Goal: Find specific page/section: Find specific page/section

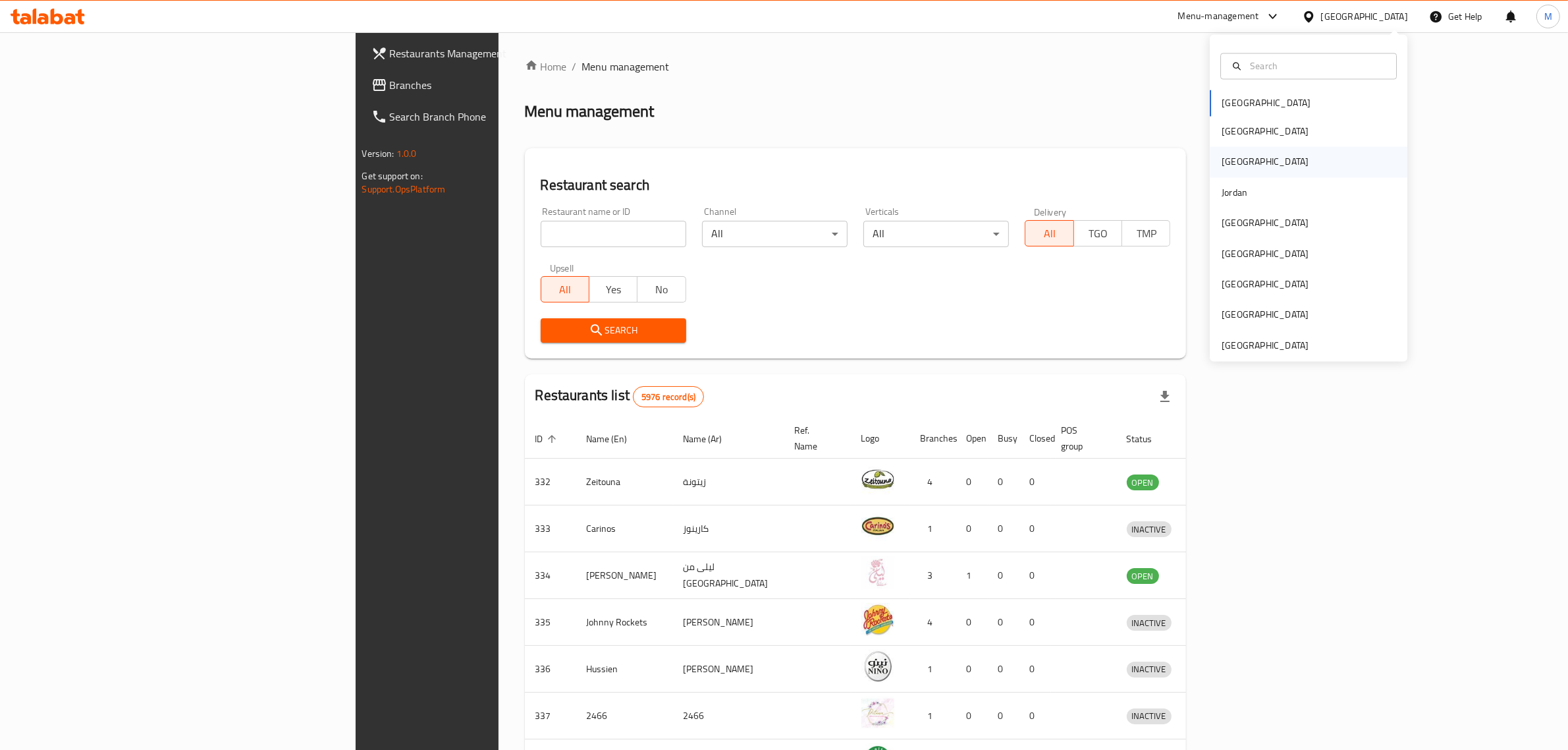
click at [1223, 163] on div "[GEOGRAPHIC_DATA]" at bounding box center [1265, 162] width 87 height 14
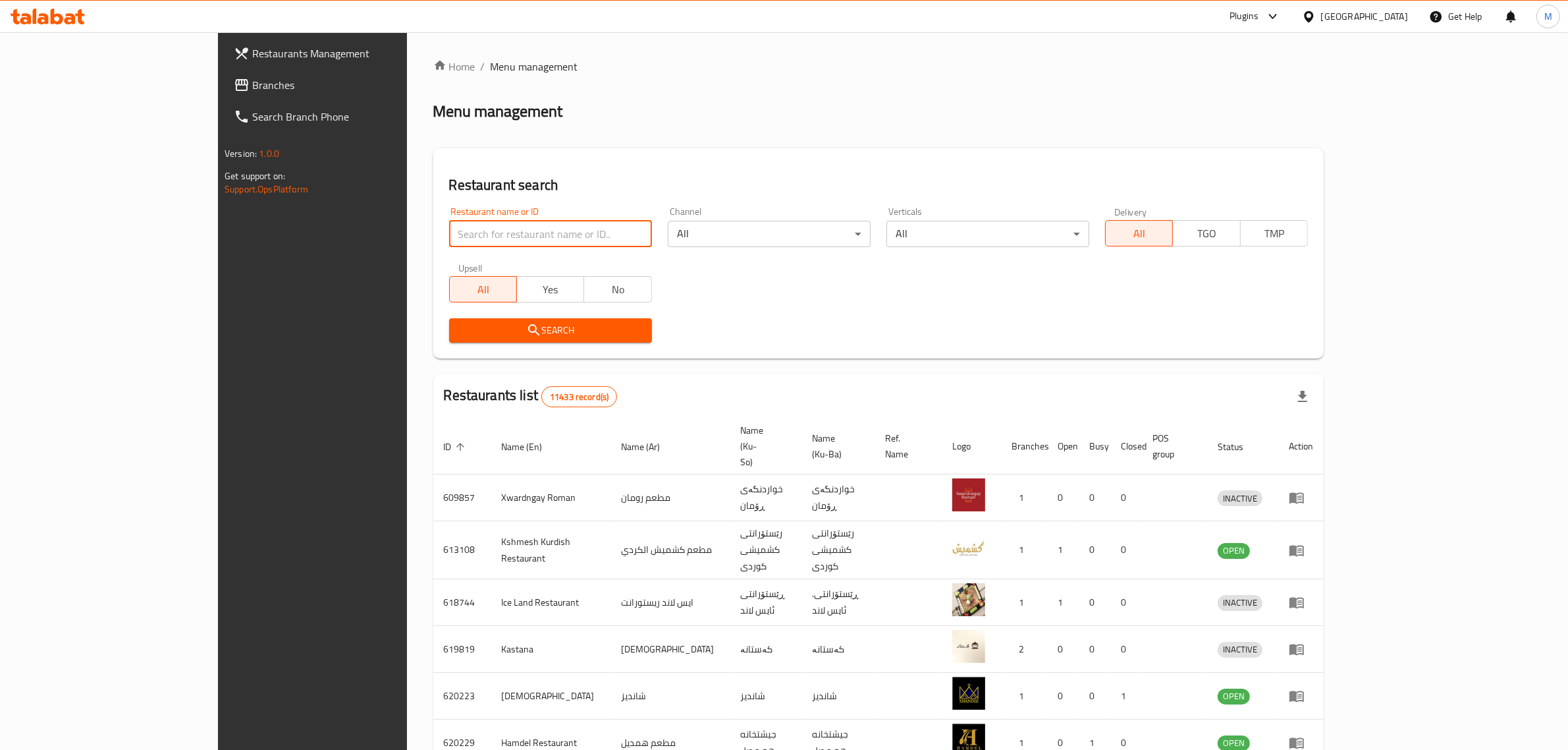
click at [499, 228] on input "search" at bounding box center [551, 234] width 203 height 26
paste input "702590"
type input "702590"
click button "Search" at bounding box center [551, 330] width 203 height 24
